Goal: Task Accomplishment & Management: Manage account settings

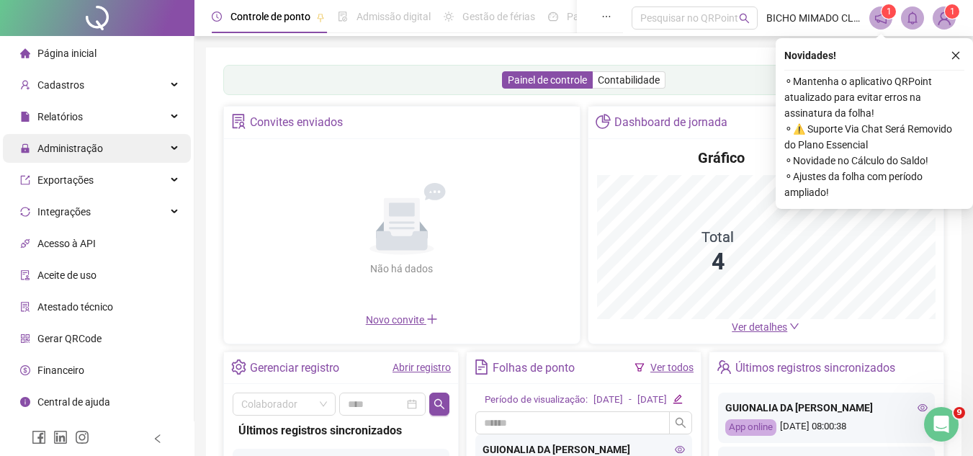
click at [136, 146] on div "Administração" at bounding box center [97, 148] width 188 height 29
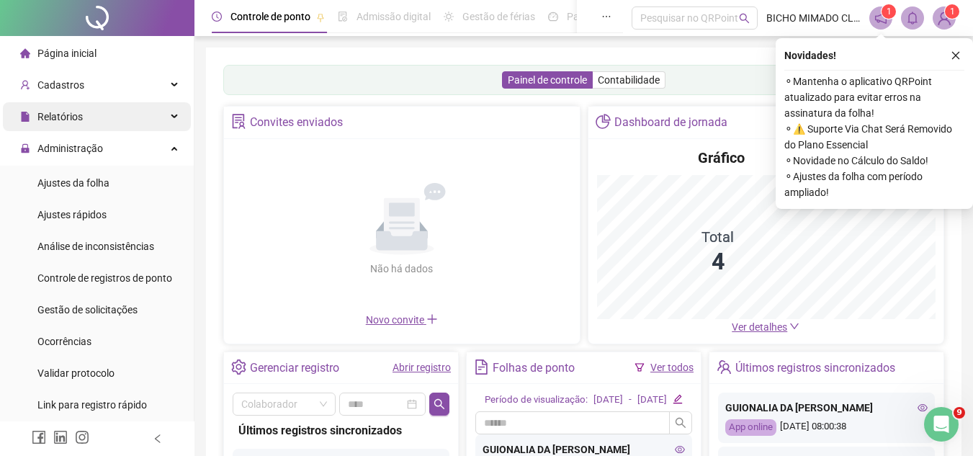
click at [125, 117] on div "Relatórios" at bounding box center [97, 116] width 188 height 29
click at [101, 119] on div "Relatórios" at bounding box center [97, 116] width 188 height 29
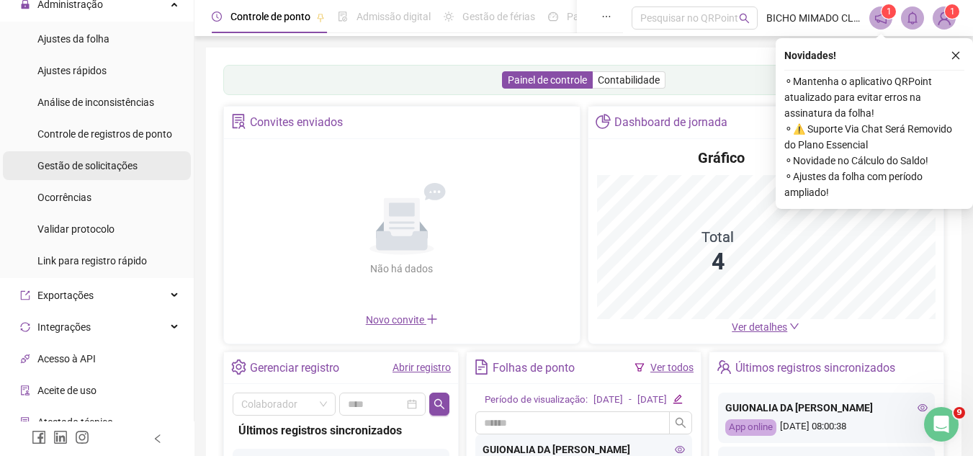
scroll to position [72, 0]
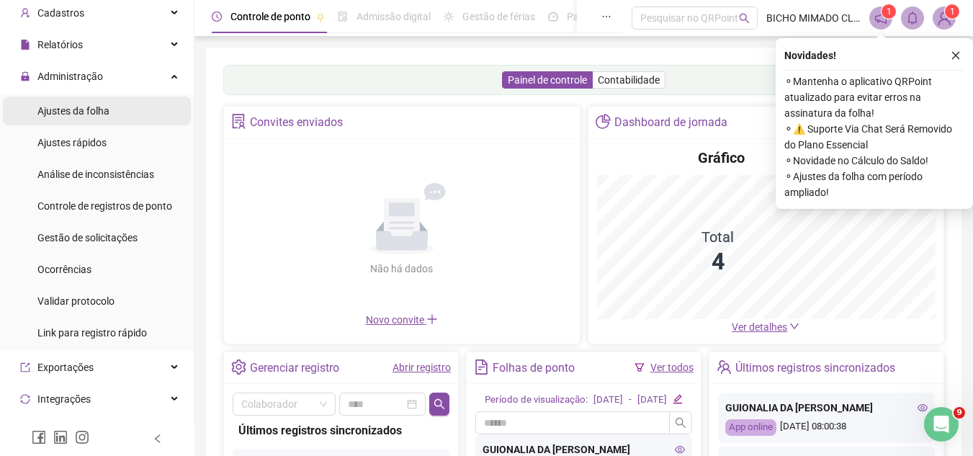
click at [117, 112] on li "Ajustes da folha" at bounding box center [97, 111] width 188 height 29
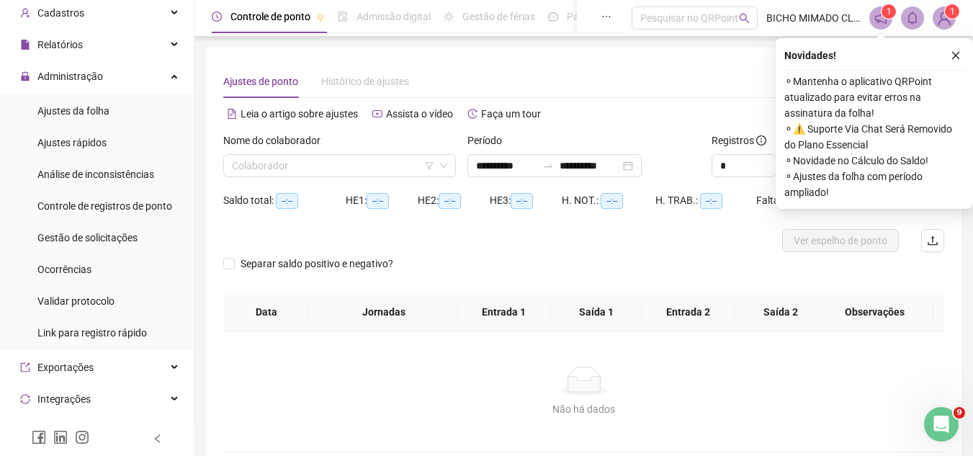
type input "**********"
click at [382, 178] on div "Nome do colaborador Colaborador" at bounding box center [340, 161] width 244 height 56
click at [382, 169] on input "search" at bounding box center [333, 166] width 202 height 22
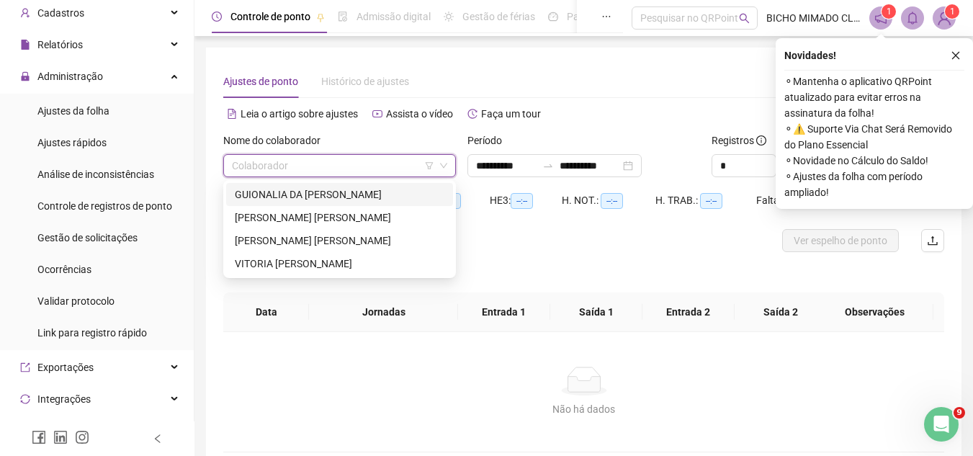
click at [369, 191] on div "GUIONALIA DA [PERSON_NAME]" at bounding box center [340, 195] width 210 height 16
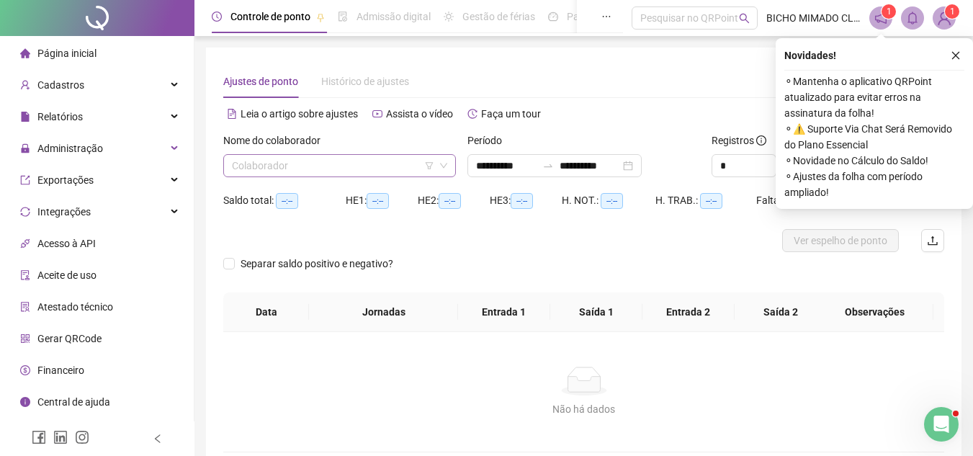
click at [415, 165] on input "search" at bounding box center [333, 166] width 202 height 22
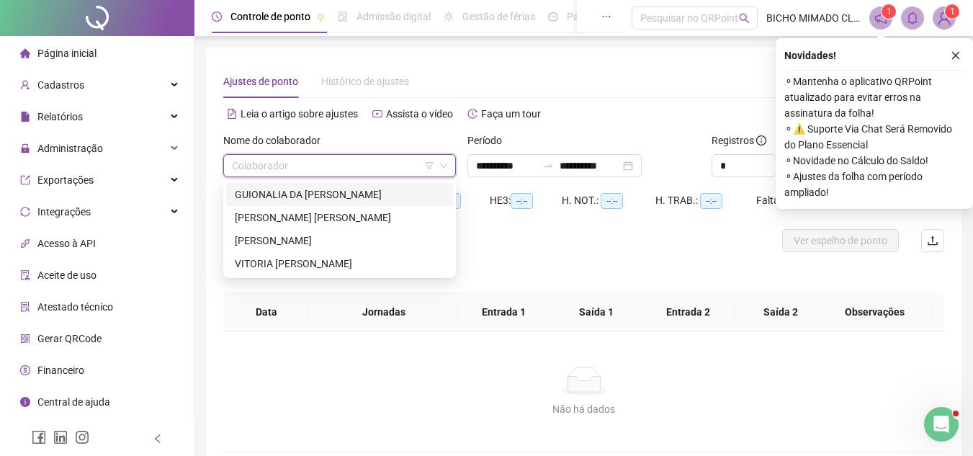
click at [399, 189] on div "GUIONALIA DA [PERSON_NAME]" at bounding box center [340, 195] width 210 height 16
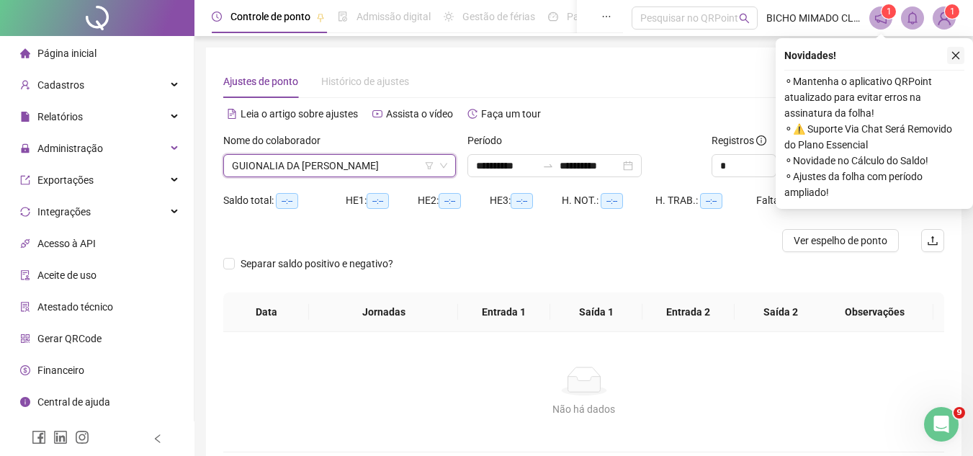
click at [952, 56] on icon "close" at bounding box center [956, 55] width 10 height 10
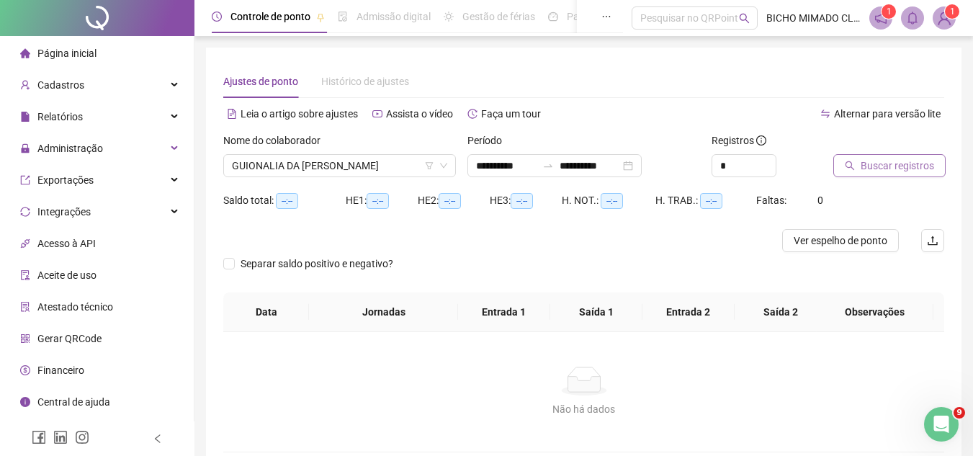
click at [849, 163] on icon "search" at bounding box center [850, 166] width 10 height 10
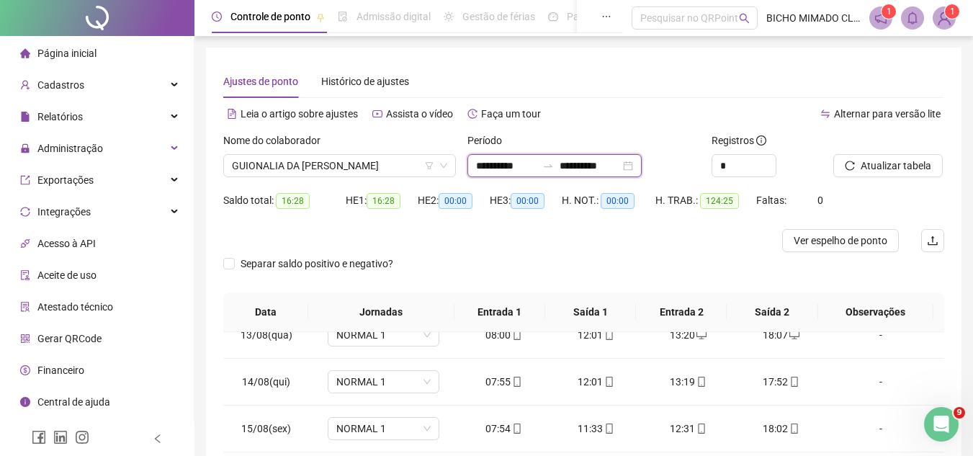
click at [620, 161] on input "**********" at bounding box center [590, 166] width 60 height 16
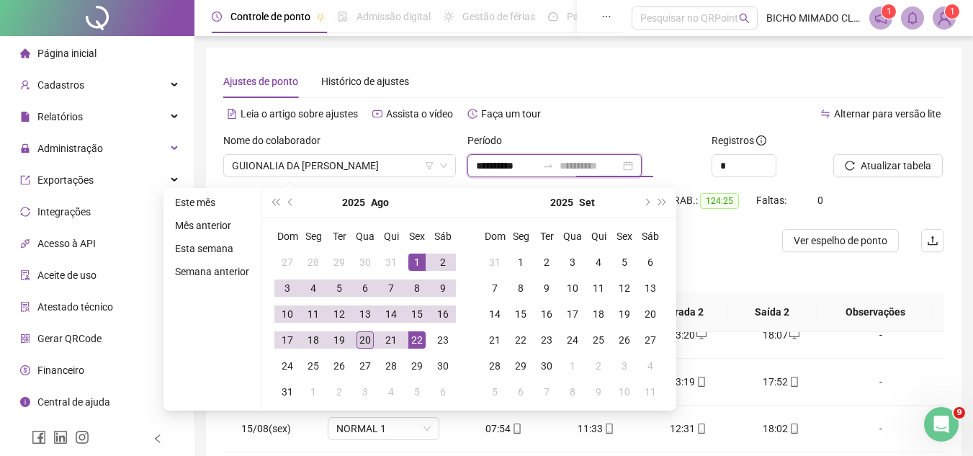
type input "**********"
click at [360, 338] on div "20" at bounding box center [365, 339] width 17 height 17
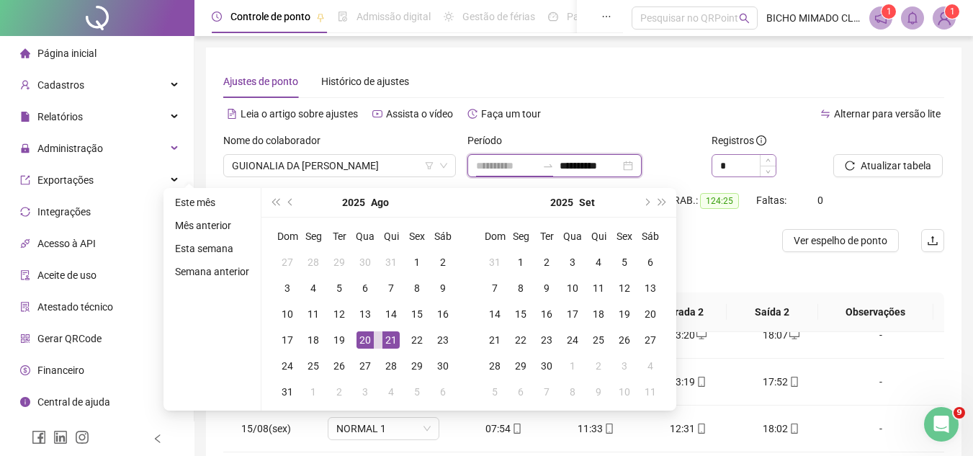
type input "**********"
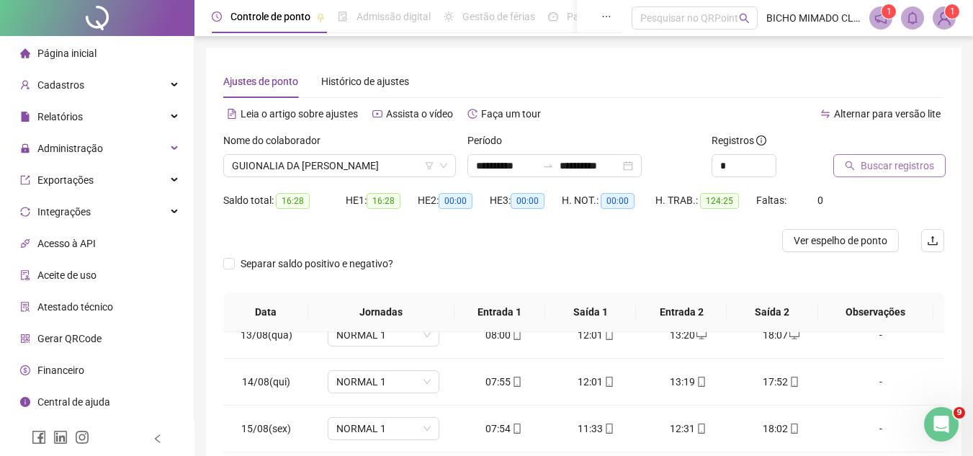
click at [864, 174] on button "Buscar registros" at bounding box center [889, 165] width 112 height 23
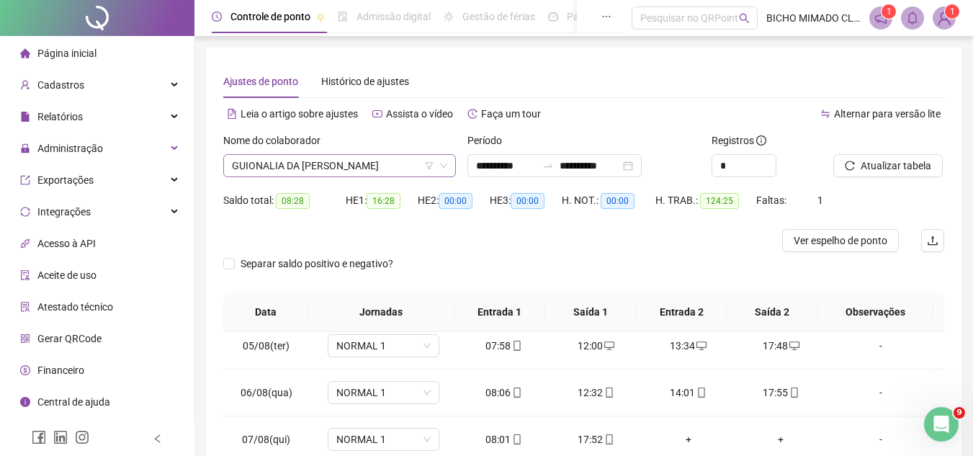
click at [440, 164] on icon "down" at bounding box center [443, 165] width 9 height 9
click at [445, 165] on icon "down" at bounding box center [443, 165] width 9 height 9
click at [388, 174] on span "GUIONALIA DA [PERSON_NAME]" at bounding box center [339, 166] width 215 height 22
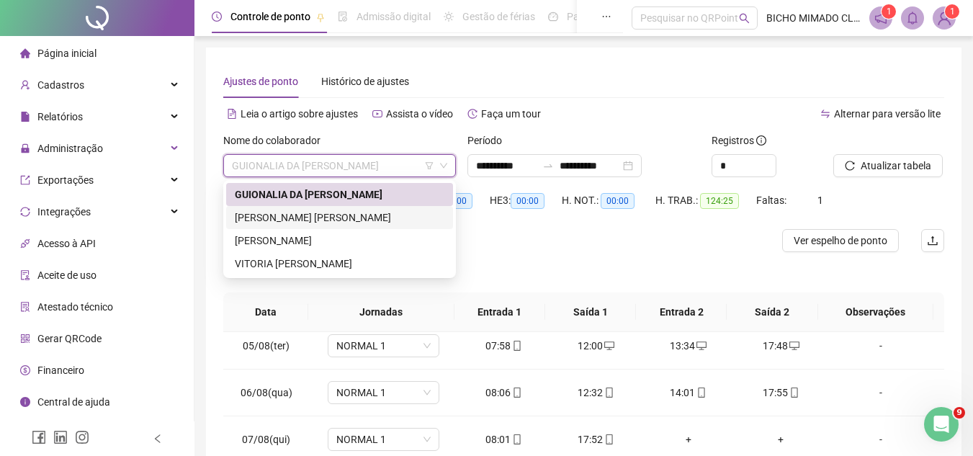
click at [364, 221] on div "[PERSON_NAME] [PERSON_NAME]" at bounding box center [340, 218] width 210 height 16
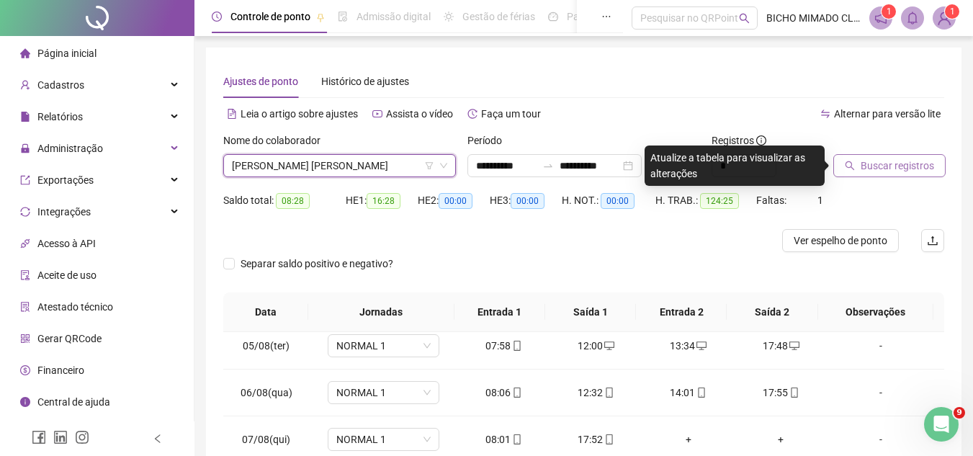
click at [855, 171] on button "Buscar registros" at bounding box center [889, 165] width 112 height 23
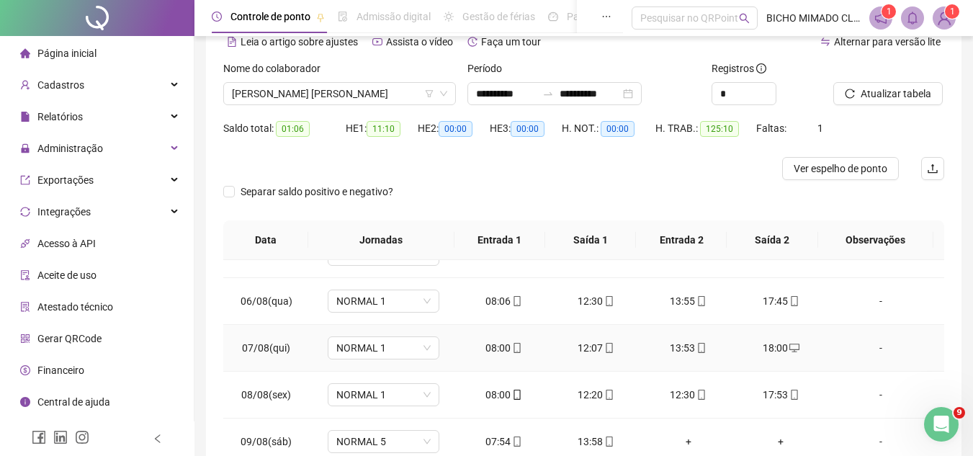
scroll to position [360, 0]
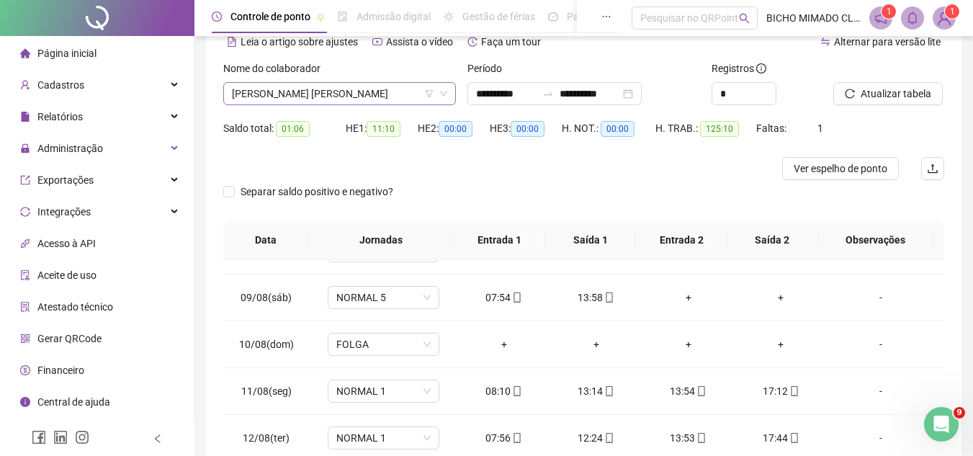
click at [357, 95] on span "[PERSON_NAME] [PERSON_NAME]" at bounding box center [339, 94] width 215 height 22
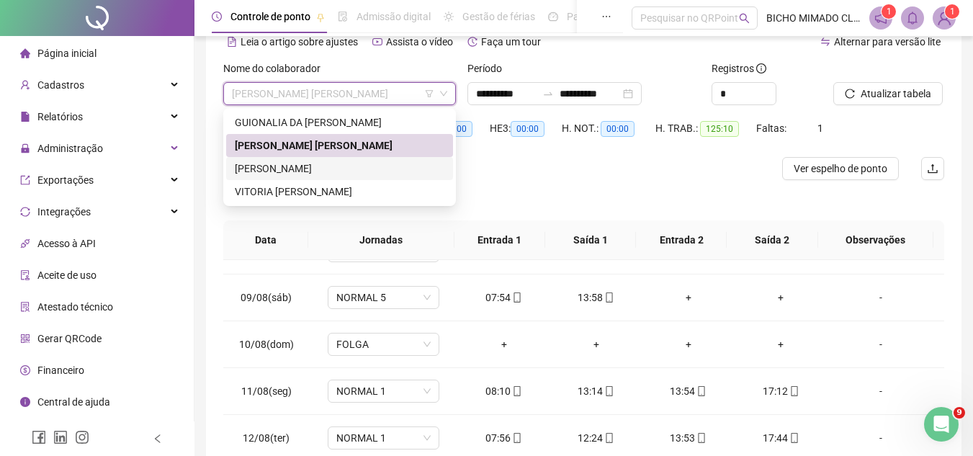
click at [326, 166] on div "[PERSON_NAME]" at bounding box center [340, 169] width 210 height 16
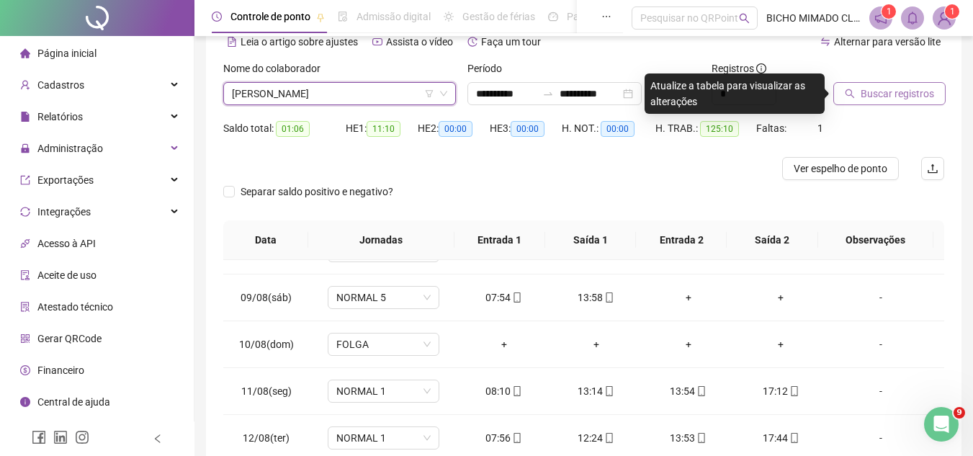
click at [871, 101] on span "Buscar registros" at bounding box center [897, 94] width 73 height 16
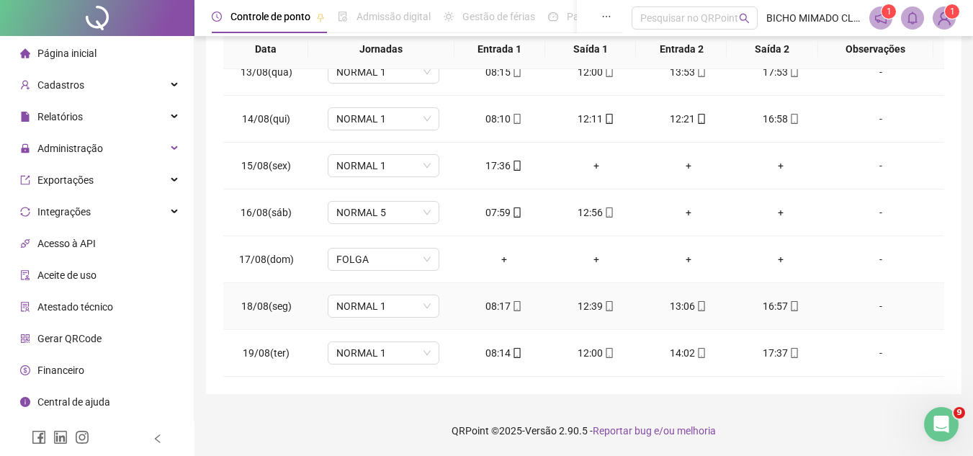
scroll to position [557, 0]
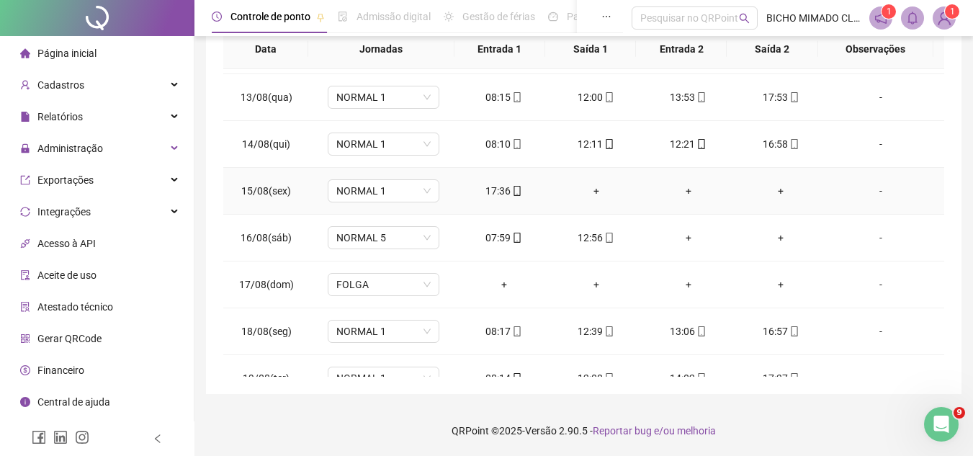
click at [774, 185] on div "+" at bounding box center [780, 191] width 69 height 16
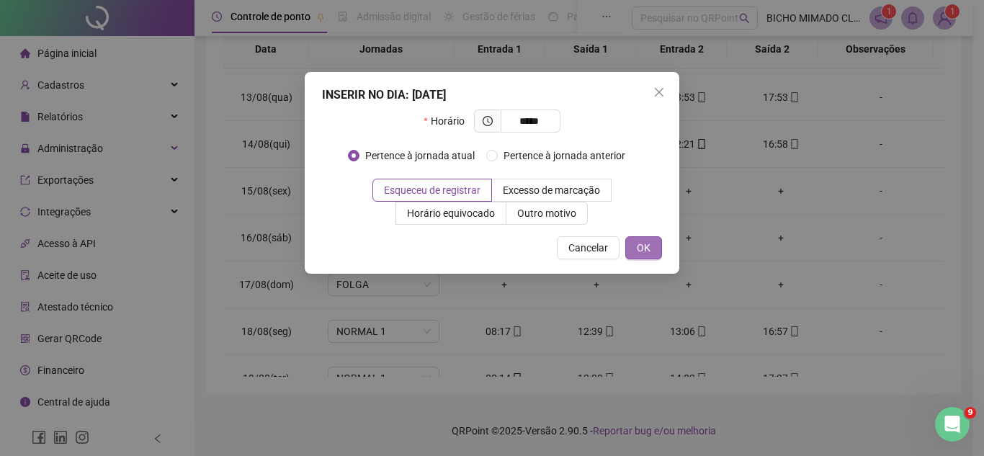
type input "*****"
click at [655, 246] on button "OK" at bounding box center [643, 247] width 37 height 23
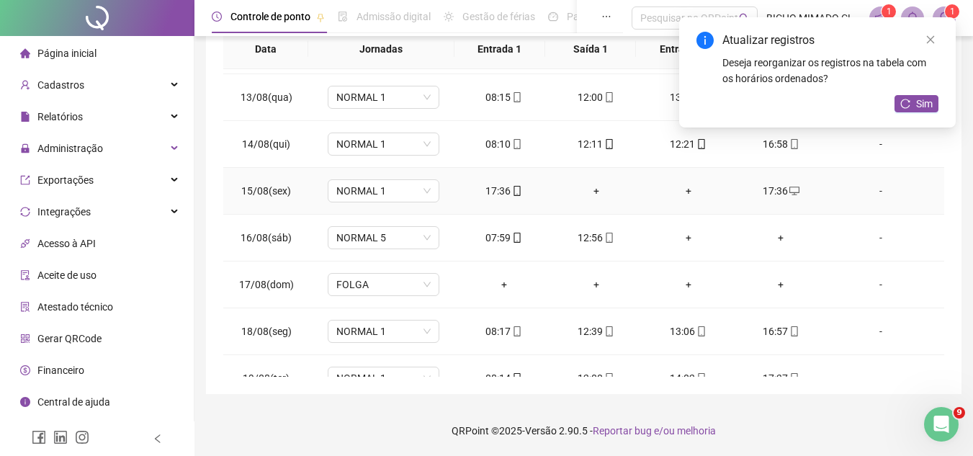
click at [678, 194] on div "+" at bounding box center [688, 191] width 69 height 16
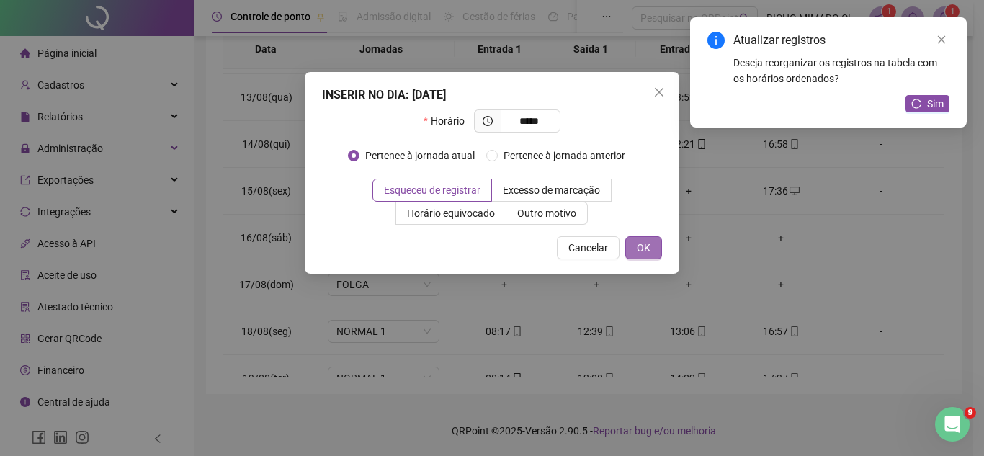
type input "*****"
click at [642, 250] on span "OK" at bounding box center [644, 248] width 14 height 16
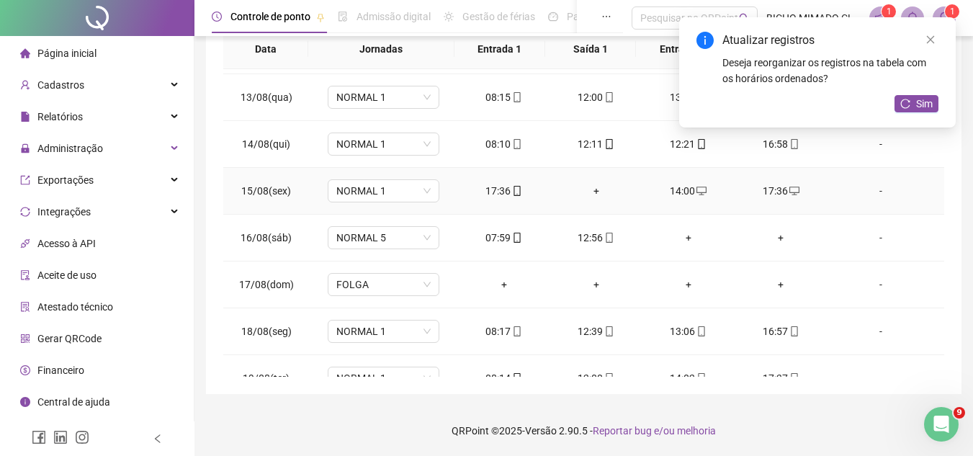
click at [583, 188] on div "+" at bounding box center [596, 191] width 69 height 16
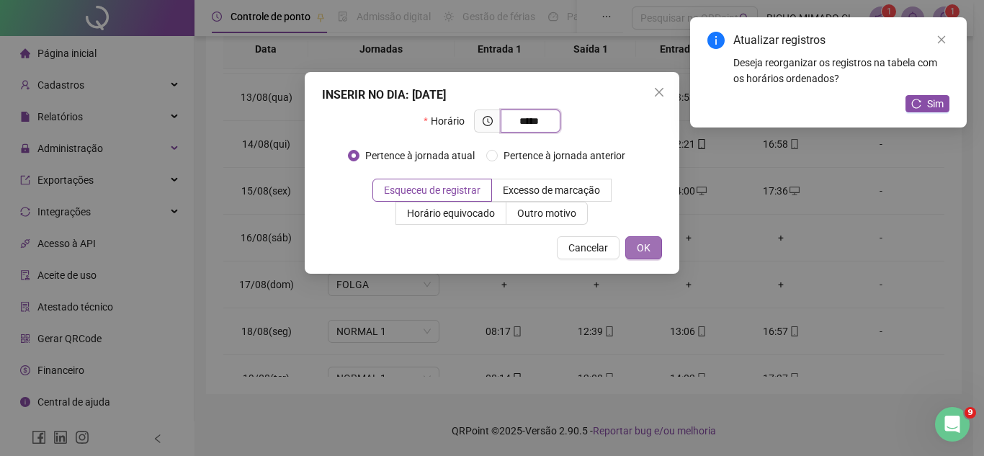
type input "*****"
click at [638, 243] on span "OK" at bounding box center [644, 248] width 14 height 16
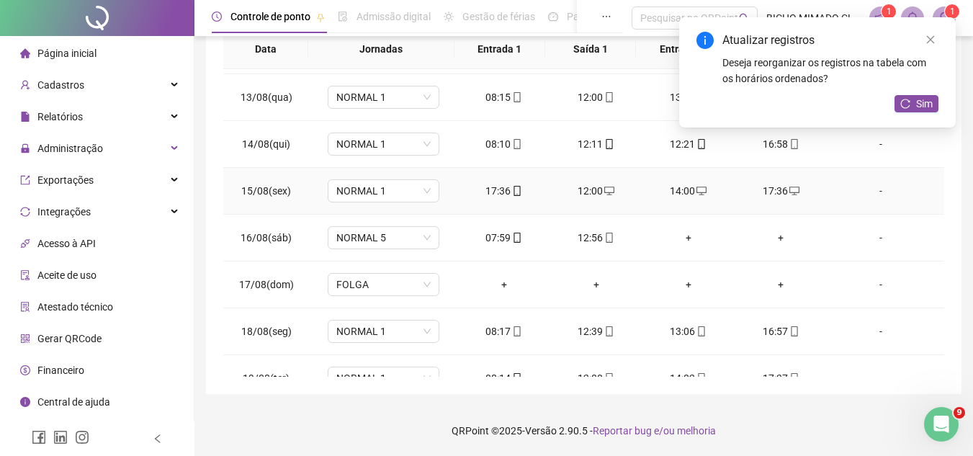
click at [516, 185] on span at bounding box center [517, 191] width 12 height 12
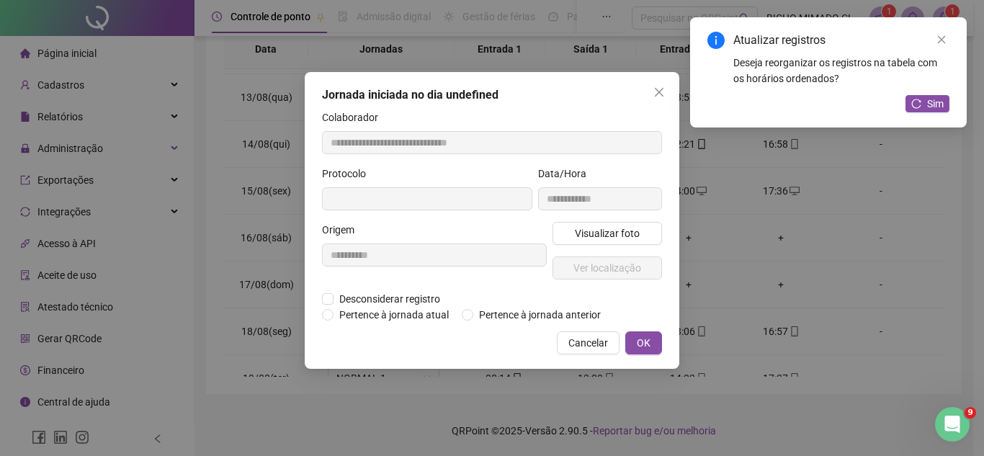
type input "**********"
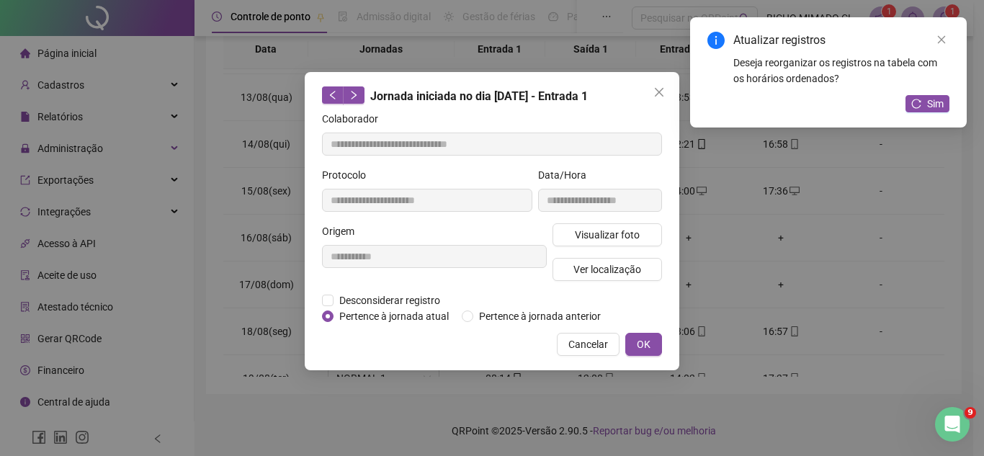
click at [401, 312] on span "Pertence à jornada atual" at bounding box center [393, 316] width 121 height 16
drag, startPoint x: 411, startPoint y: 297, endPoint x: 404, endPoint y: 305, distance: 10.7
click at [411, 297] on span "Desconsiderar registro" at bounding box center [389, 300] width 112 height 16
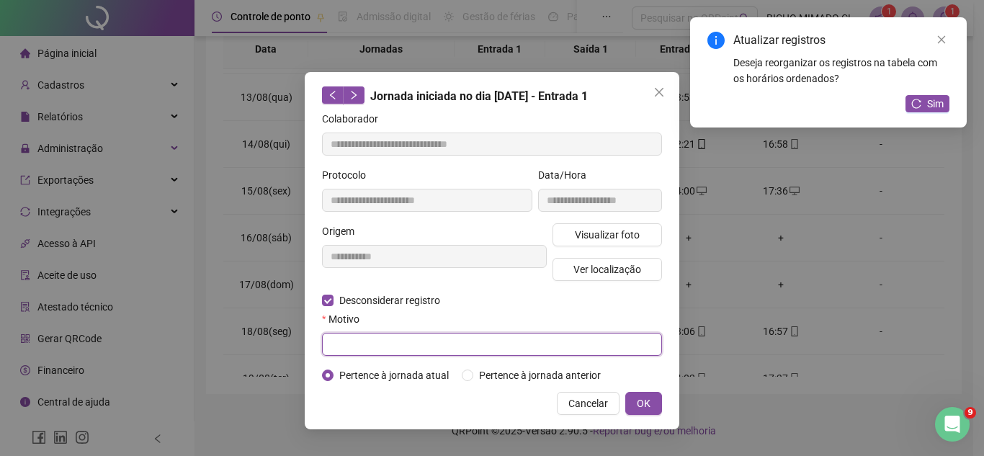
click at [398, 344] on input "text" at bounding box center [492, 344] width 340 height 23
type input "********"
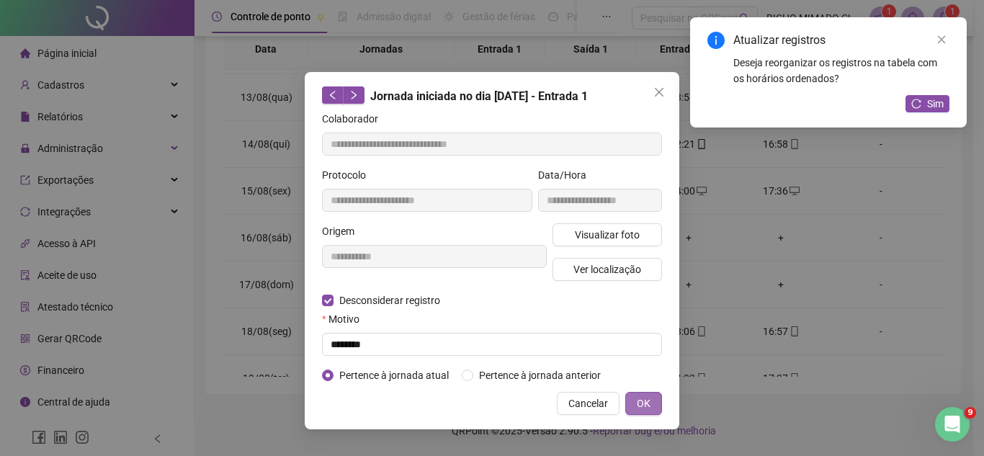
click at [638, 410] on span "OK" at bounding box center [644, 403] width 14 height 16
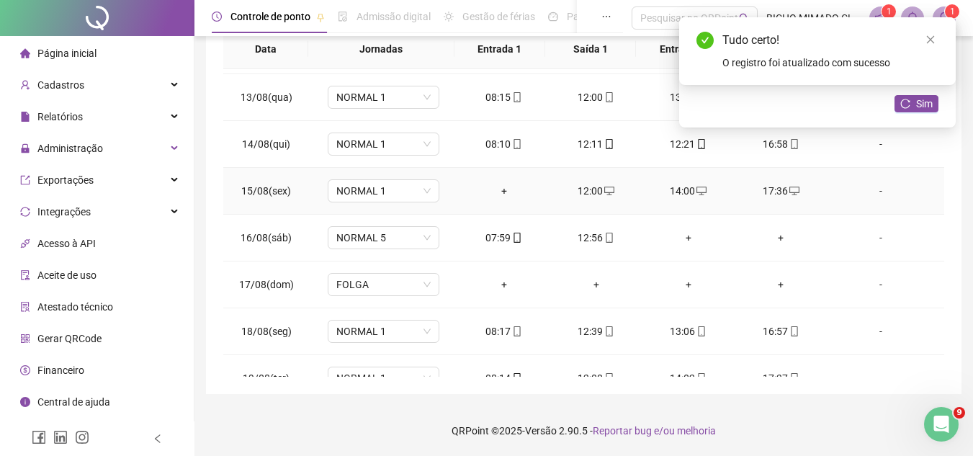
click at [498, 184] on div "+" at bounding box center [504, 191] width 69 height 16
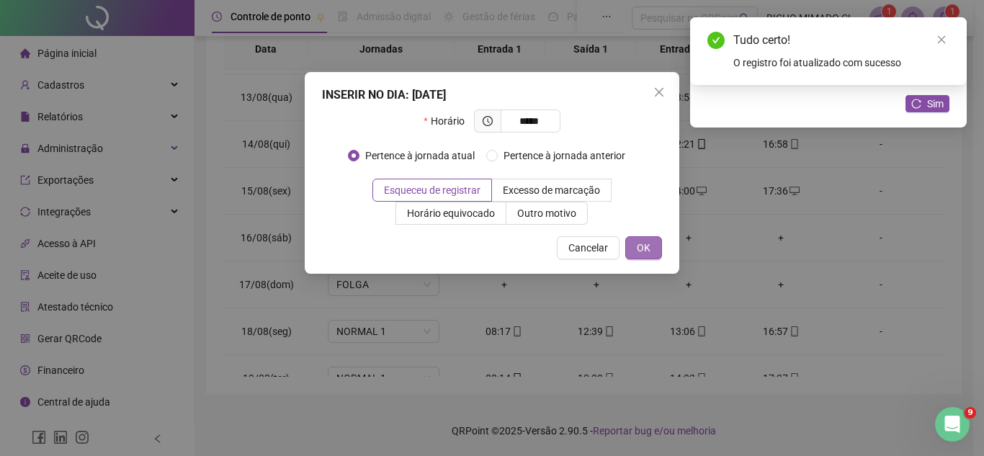
type input "*****"
click at [632, 246] on button "OK" at bounding box center [643, 247] width 37 height 23
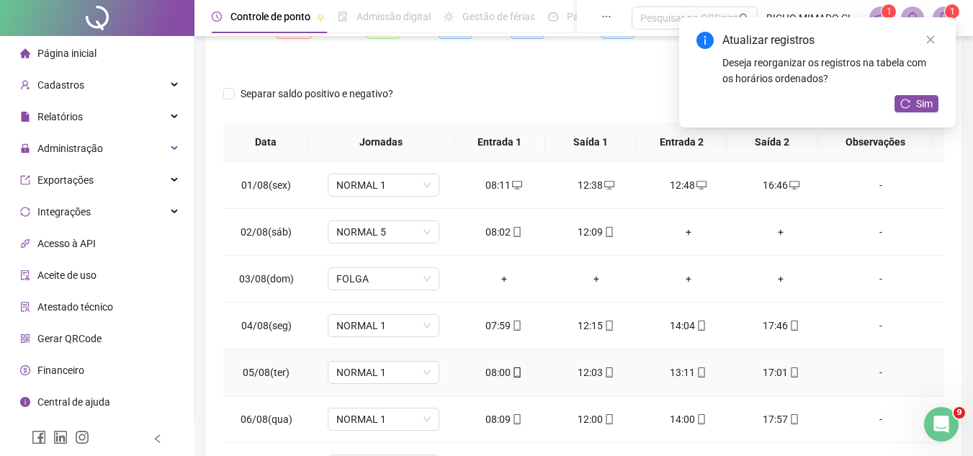
scroll to position [0, 0]
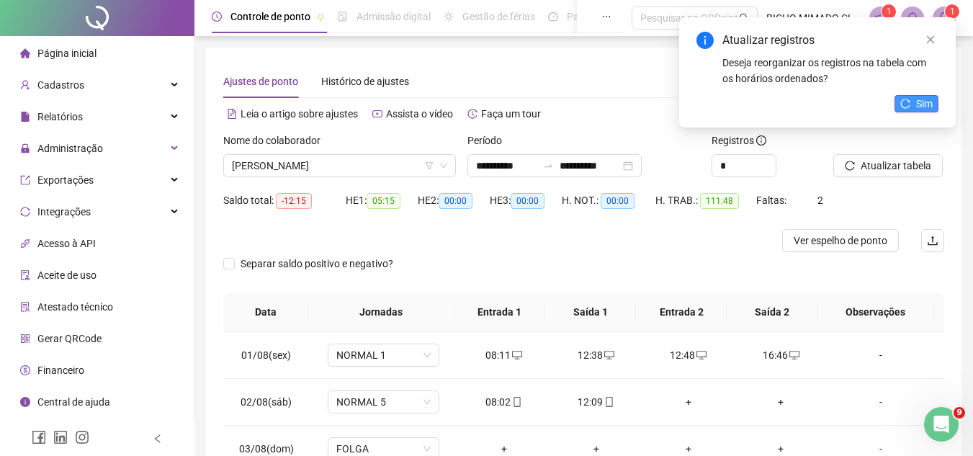
click at [920, 99] on span "Sim" at bounding box center [924, 104] width 17 height 16
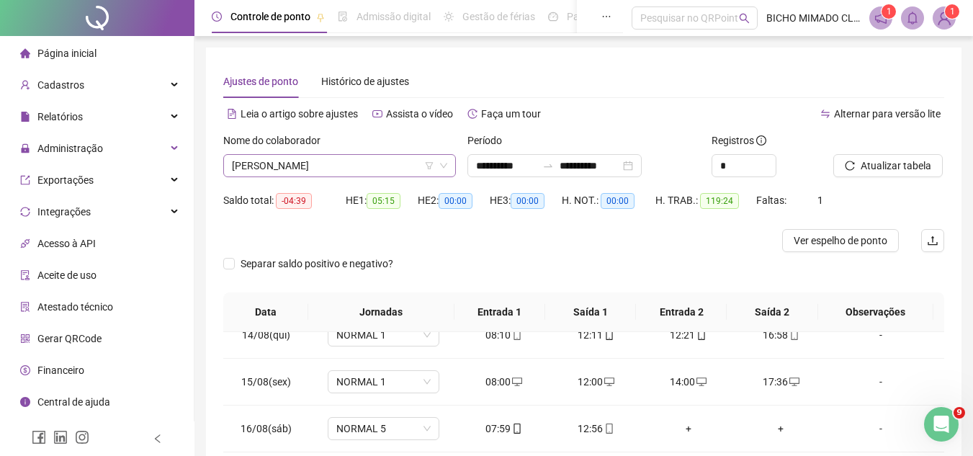
click at [372, 173] on span "[PERSON_NAME]" at bounding box center [339, 166] width 215 height 22
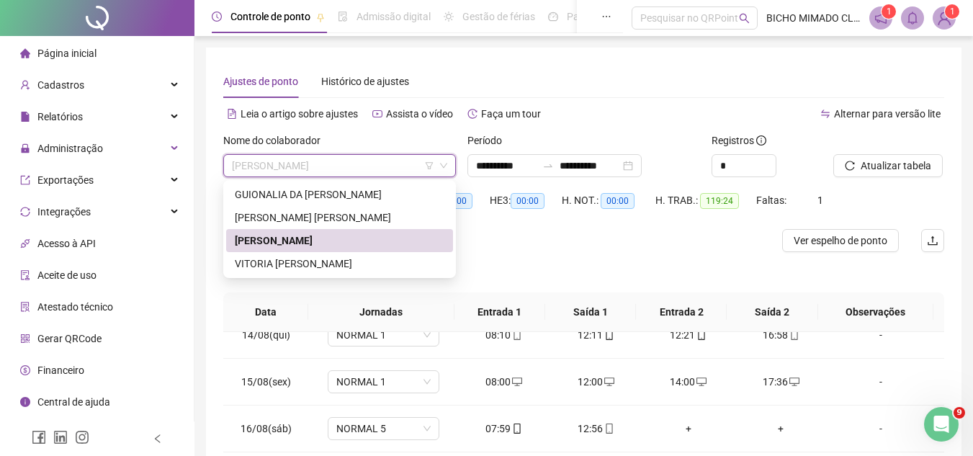
click at [346, 258] on div "VITORIA [PERSON_NAME]" at bounding box center [340, 264] width 210 height 16
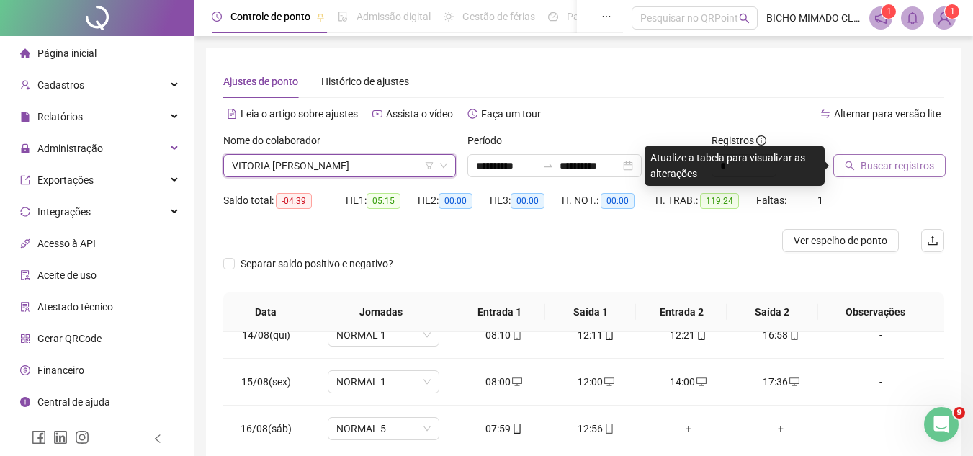
click at [895, 176] on button "Buscar registros" at bounding box center [889, 165] width 112 height 23
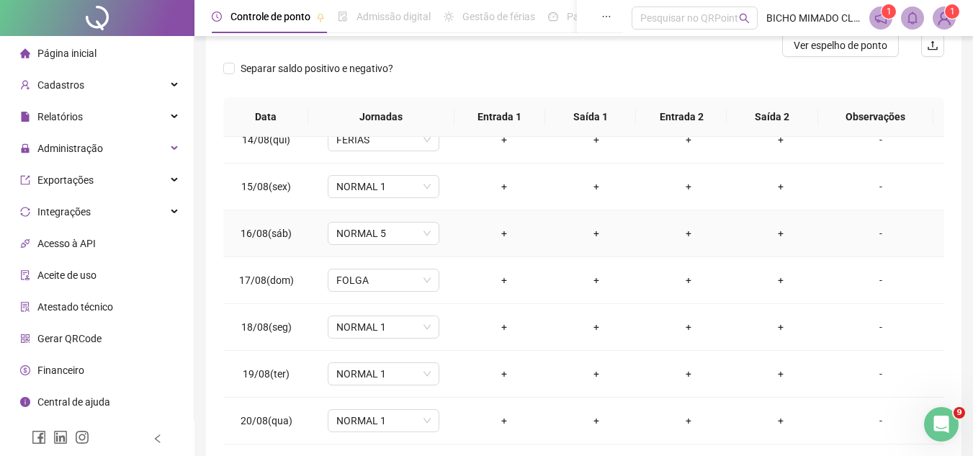
scroll to position [216, 0]
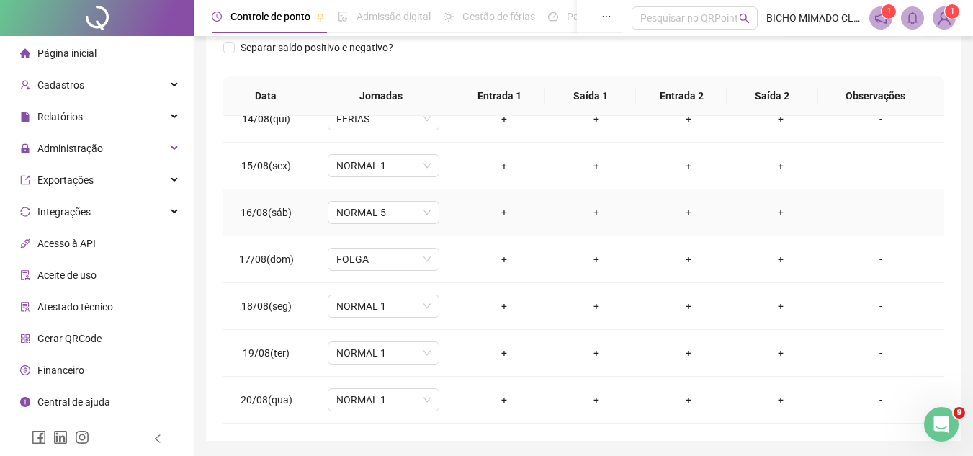
click at [382, 183] on td "NORMAL 1" at bounding box center [383, 166] width 148 height 47
click at [387, 172] on span "NORMAL 1" at bounding box center [383, 166] width 94 height 22
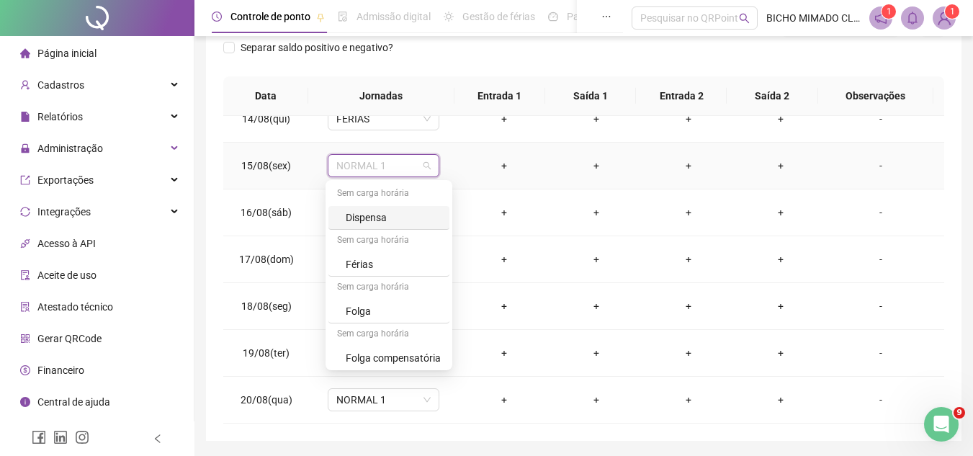
click at [385, 248] on div "Sem carga horária" at bounding box center [388, 241] width 121 height 23
click at [382, 258] on div "Férias" at bounding box center [393, 264] width 95 height 16
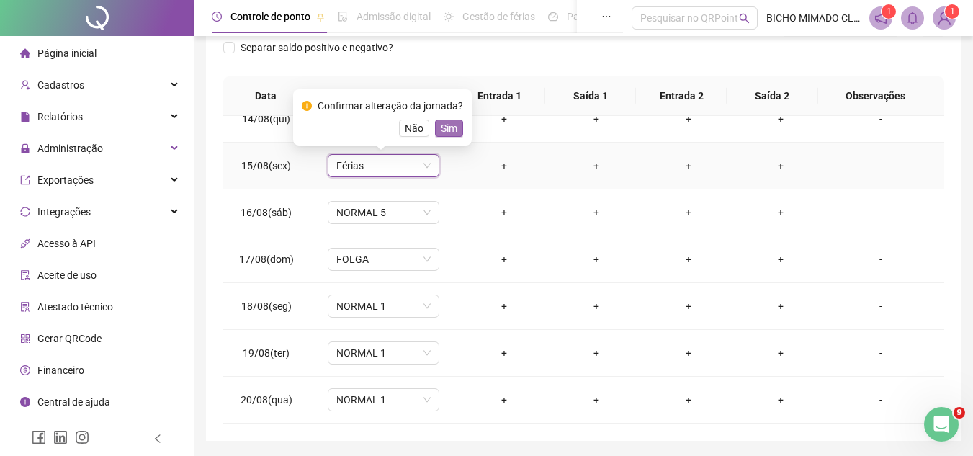
click at [447, 130] on span "Sim" at bounding box center [449, 128] width 17 height 16
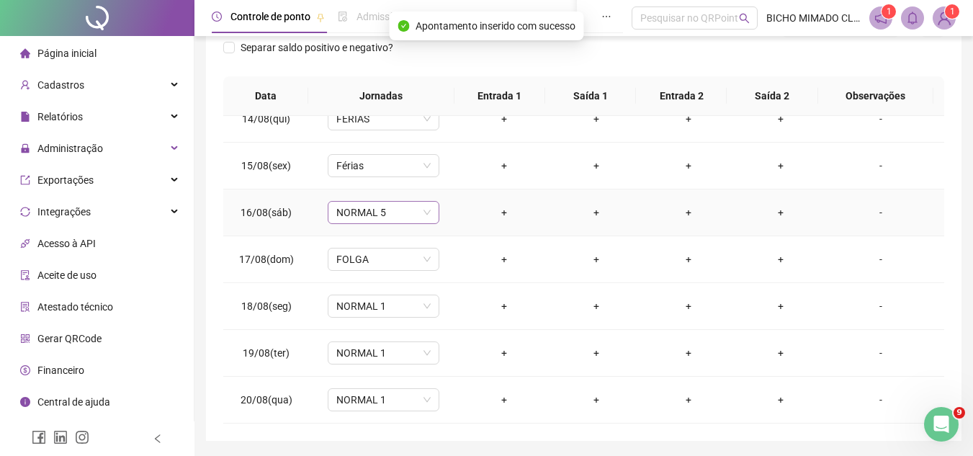
click at [393, 211] on span "NORMAL 5" at bounding box center [383, 213] width 94 height 22
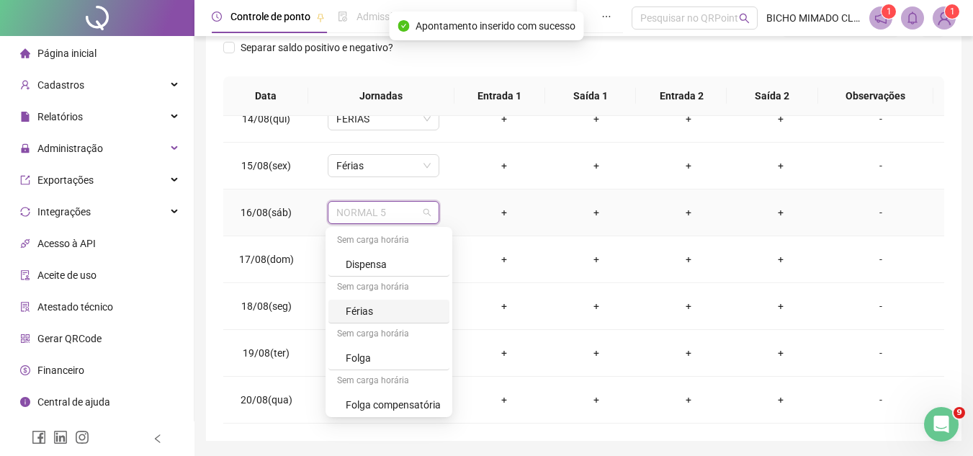
click at [380, 308] on div "Férias" at bounding box center [393, 311] width 95 height 16
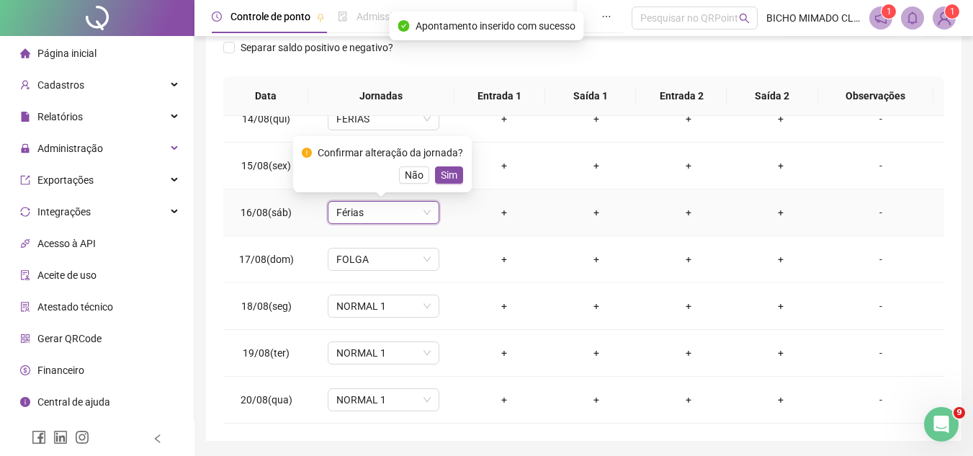
click at [465, 176] on div "Confirmar alteração da jornada? Não Sim" at bounding box center [382, 164] width 179 height 56
click at [459, 175] on button "Sim" at bounding box center [449, 174] width 28 height 17
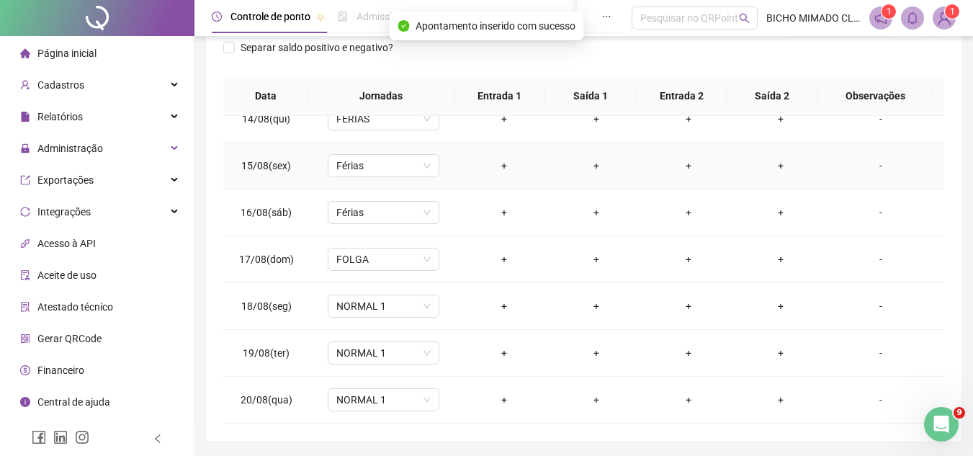
click at [447, 178] on td "Férias" at bounding box center [383, 166] width 148 height 47
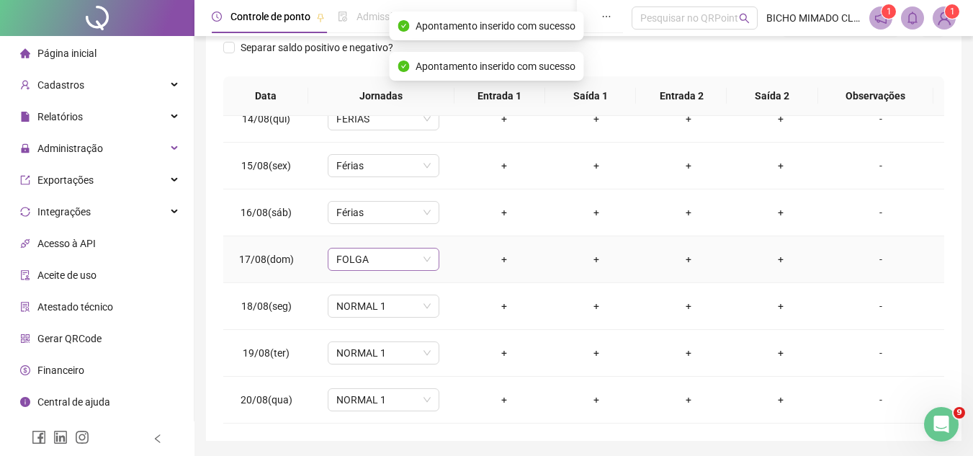
click at [400, 259] on span "FOLGA" at bounding box center [383, 259] width 94 height 22
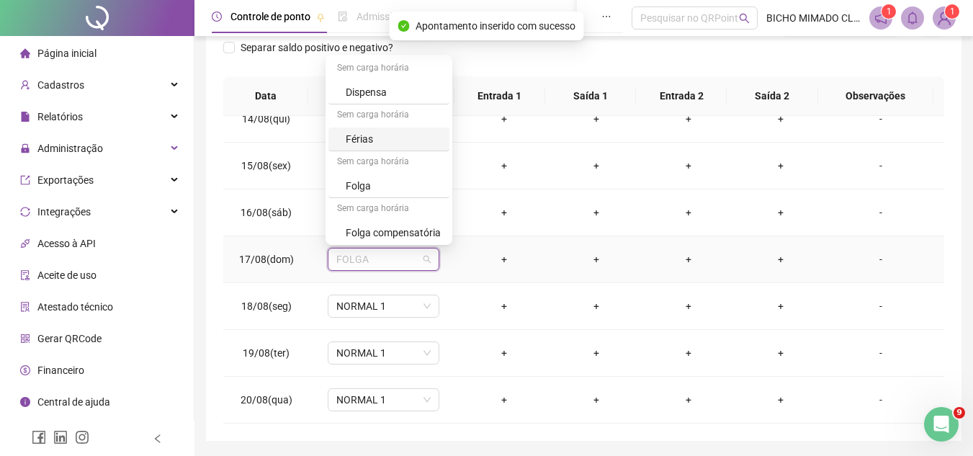
click at [390, 138] on div "Férias" at bounding box center [393, 139] width 95 height 16
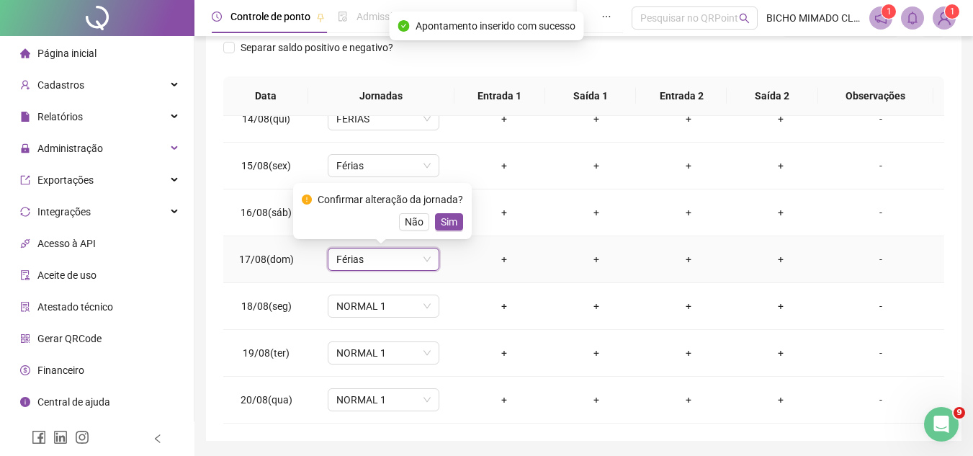
click at [441, 224] on span "Sim" at bounding box center [449, 222] width 17 height 16
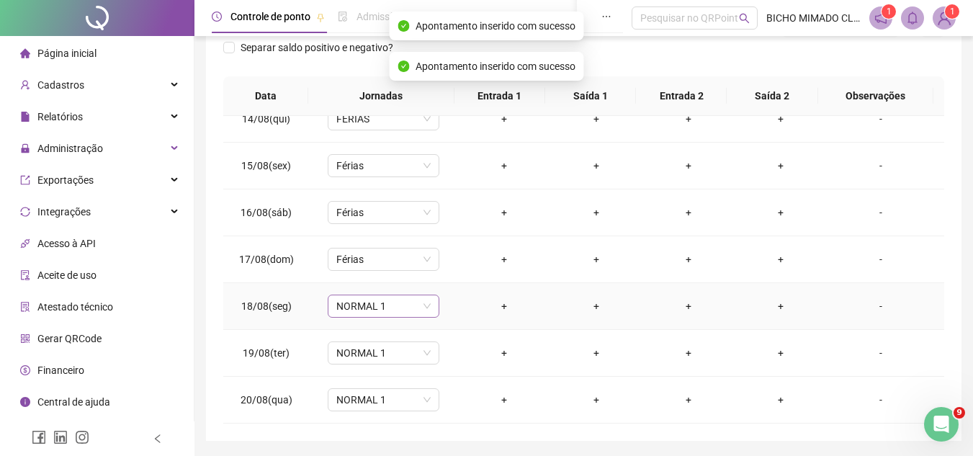
click at [381, 305] on span "NORMAL 1" at bounding box center [383, 306] width 94 height 22
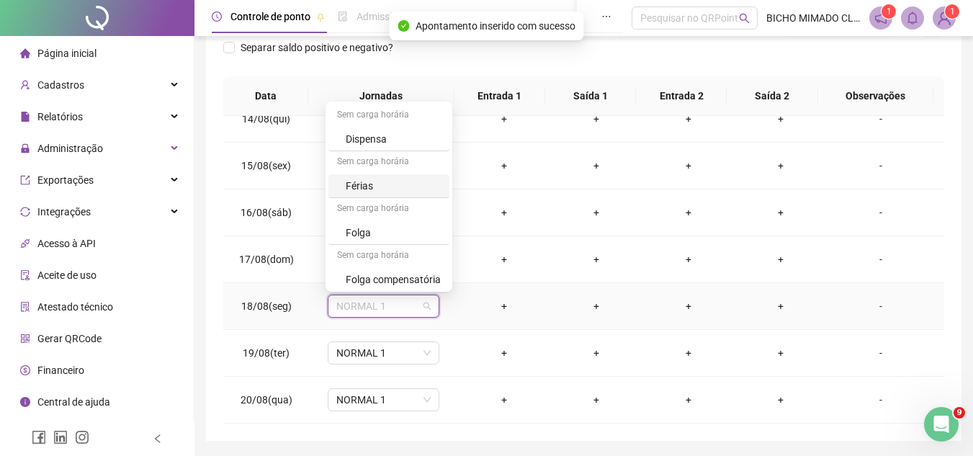
click at [372, 189] on div "Férias" at bounding box center [393, 186] width 95 height 16
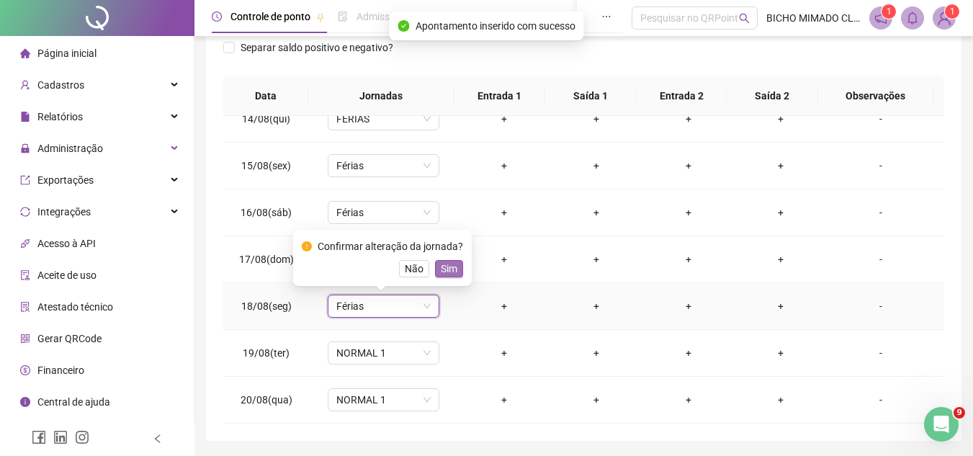
click at [449, 264] on span "Sim" at bounding box center [449, 269] width 17 height 16
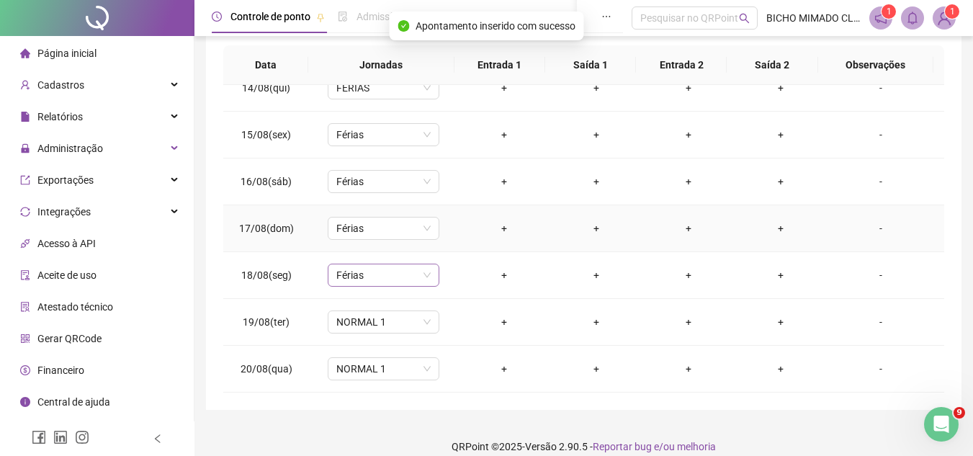
scroll to position [263, 0]
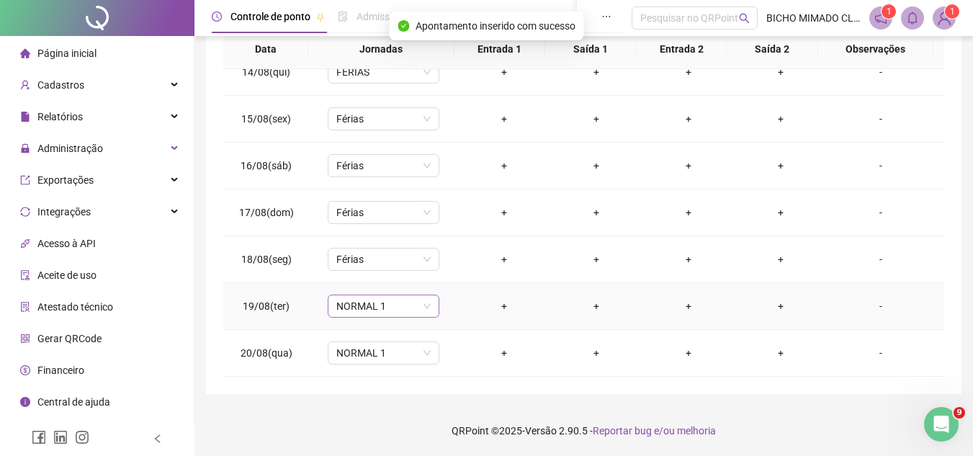
click at [366, 311] on span "NORMAL 1" at bounding box center [383, 306] width 94 height 22
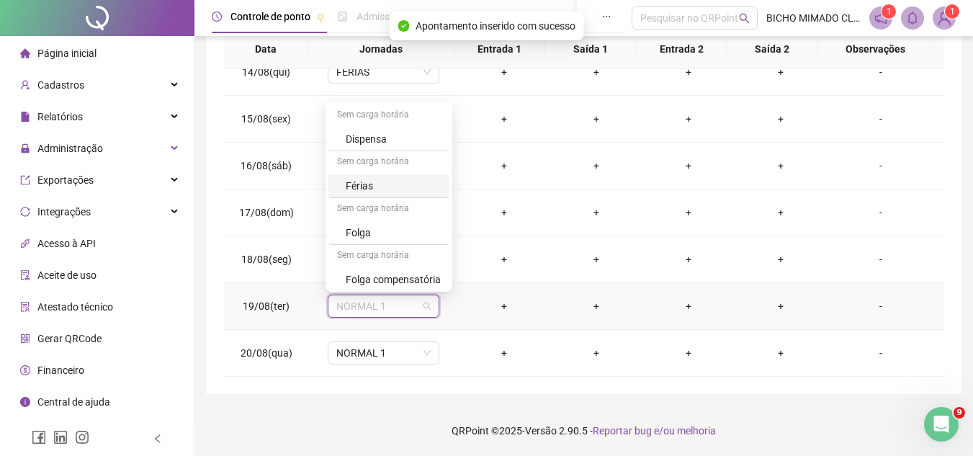
click at [376, 187] on div "Férias" at bounding box center [393, 186] width 95 height 16
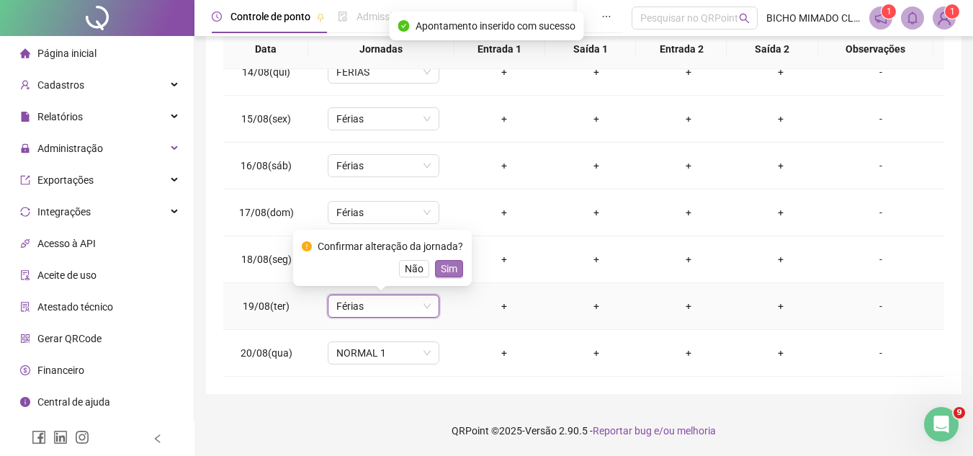
click at [446, 265] on span "Sim" at bounding box center [449, 269] width 17 height 16
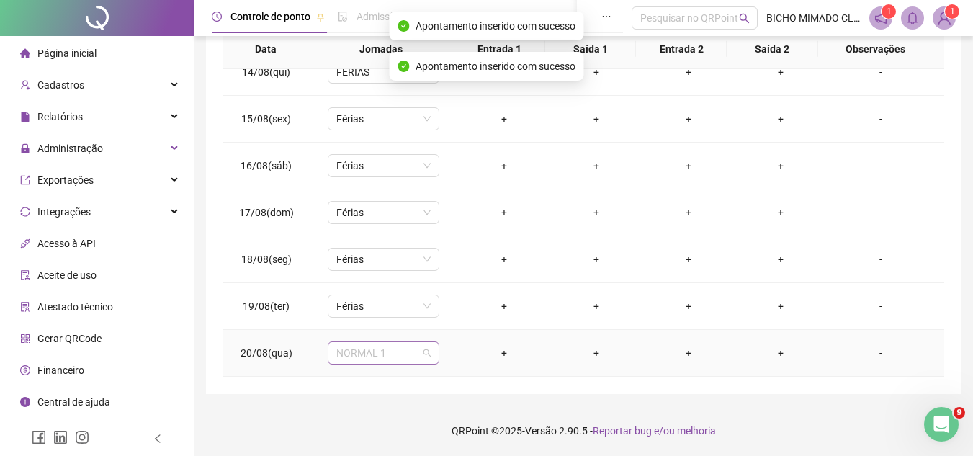
click at [385, 349] on span "NORMAL 1" at bounding box center [383, 353] width 94 height 22
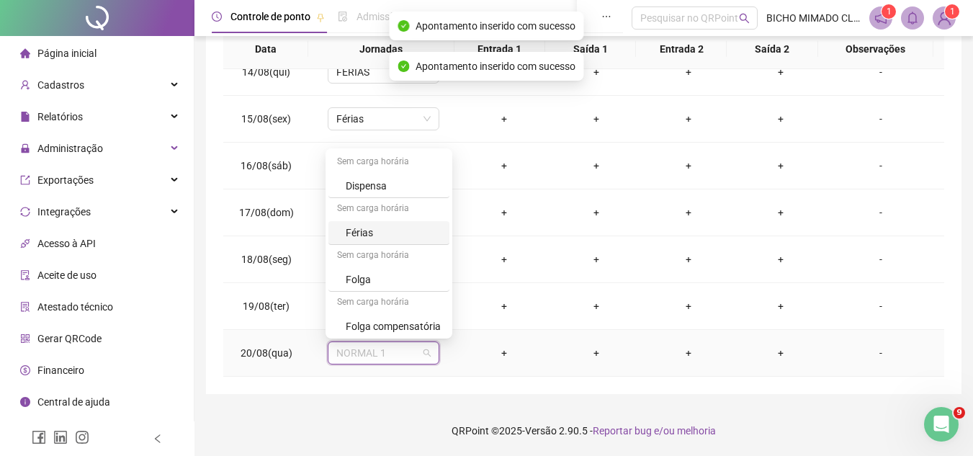
click at [363, 226] on div "Férias" at bounding box center [393, 233] width 95 height 16
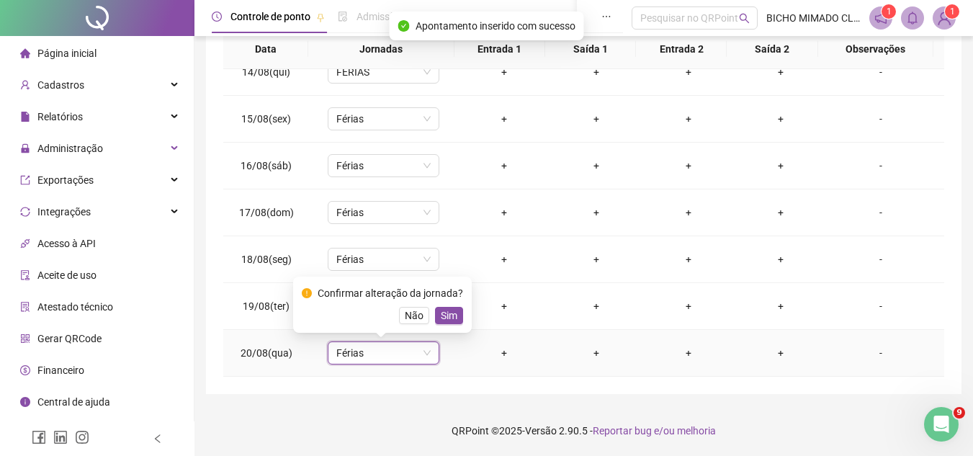
click at [449, 328] on div "Confirmar alteração da jornada? Não Sim" at bounding box center [382, 305] width 179 height 56
click at [452, 312] on span "Sim" at bounding box center [449, 316] width 17 height 16
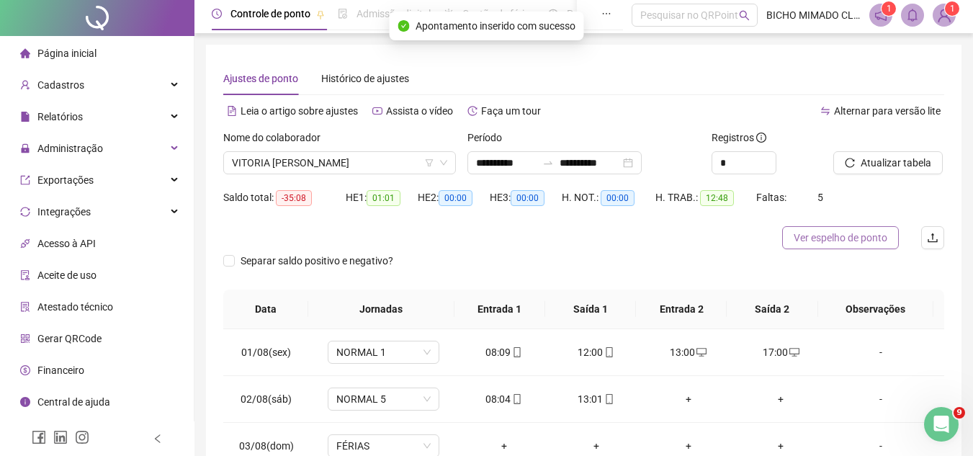
scroll to position [0, 0]
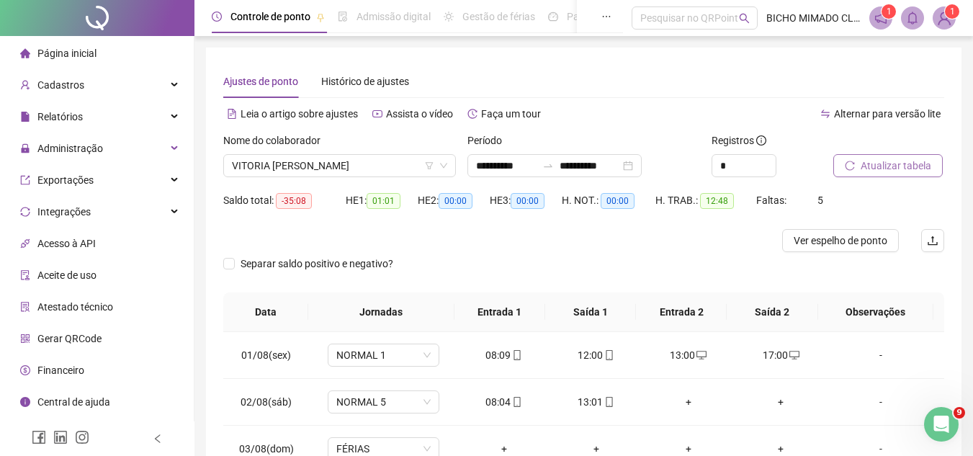
click at [852, 158] on button "Atualizar tabela" at bounding box center [887, 165] width 109 height 23
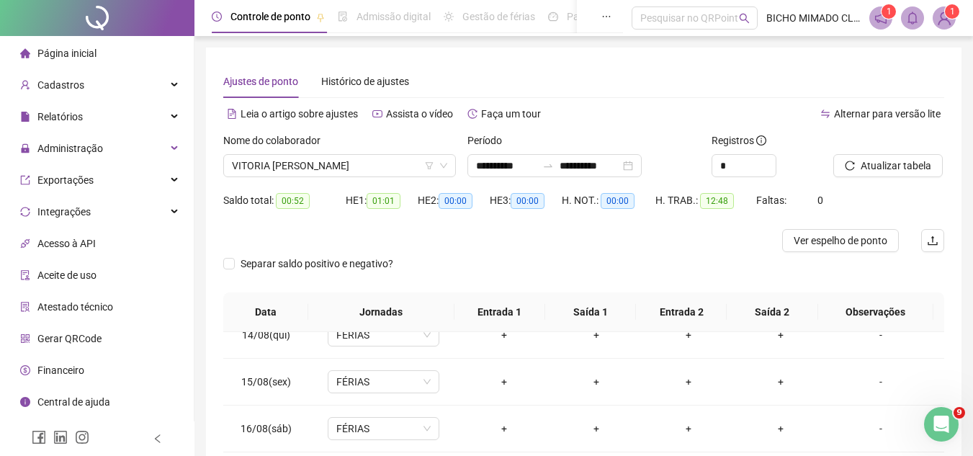
click at [385, 178] on div "Nome do colaborador VITORIA [PERSON_NAME]" at bounding box center [340, 161] width 244 height 56
click at [394, 172] on span "VITORIA [PERSON_NAME]" at bounding box center [339, 166] width 215 height 22
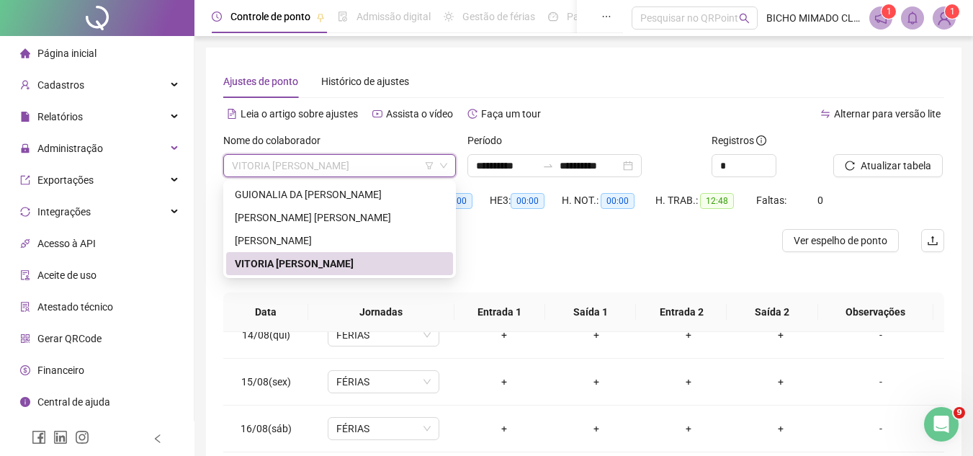
click at [468, 69] on div "Ajustes de ponto Histórico de ajustes" at bounding box center [583, 81] width 721 height 33
